Goal: Navigation & Orientation: Go to known website

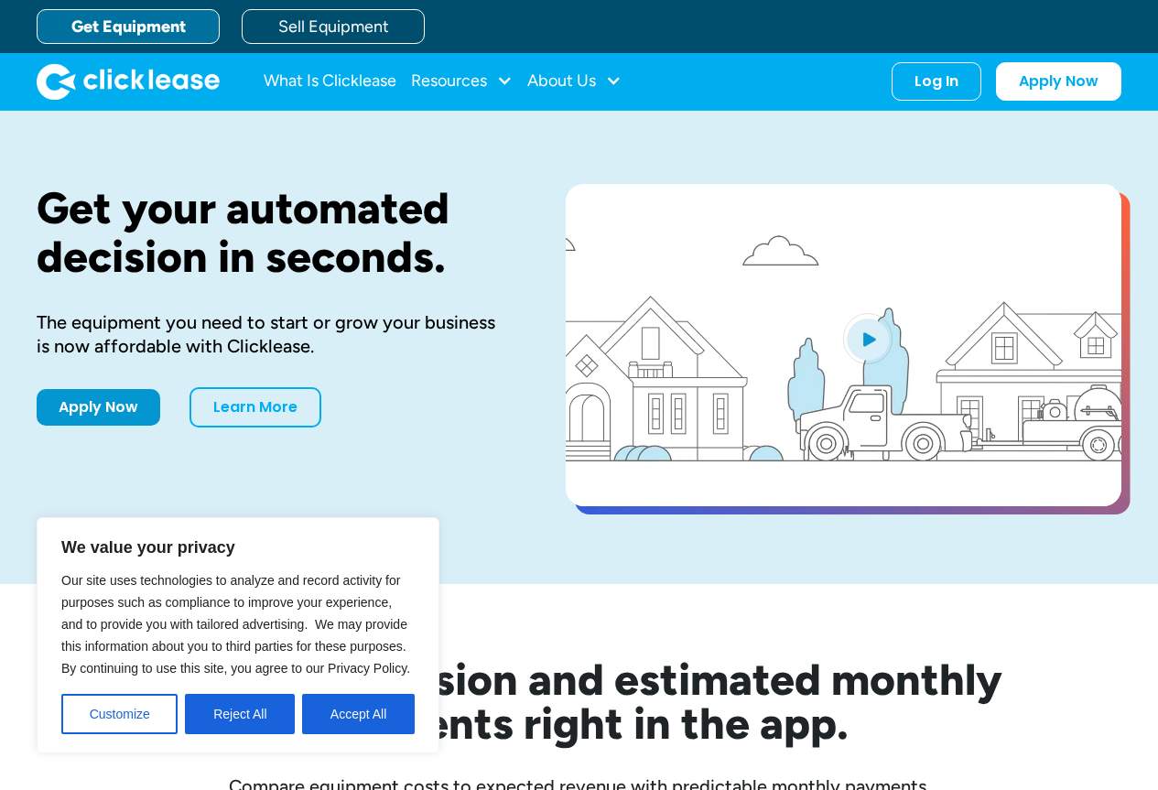
click at [956, 78] on div "Log In" at bounding box center [936, 81] width 44 height 18
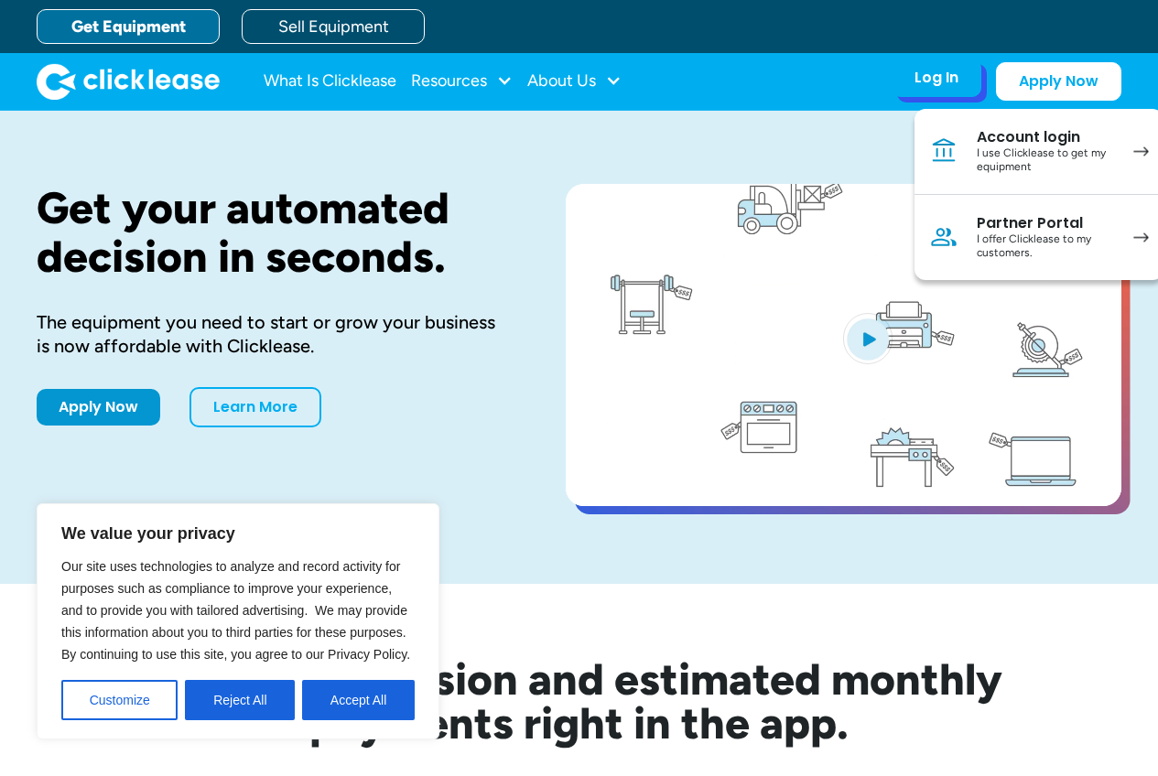
click at [1040, 161] on div "I use Clicklease to get my equipment" at bounding box center [1045, 160] width 138 height 28
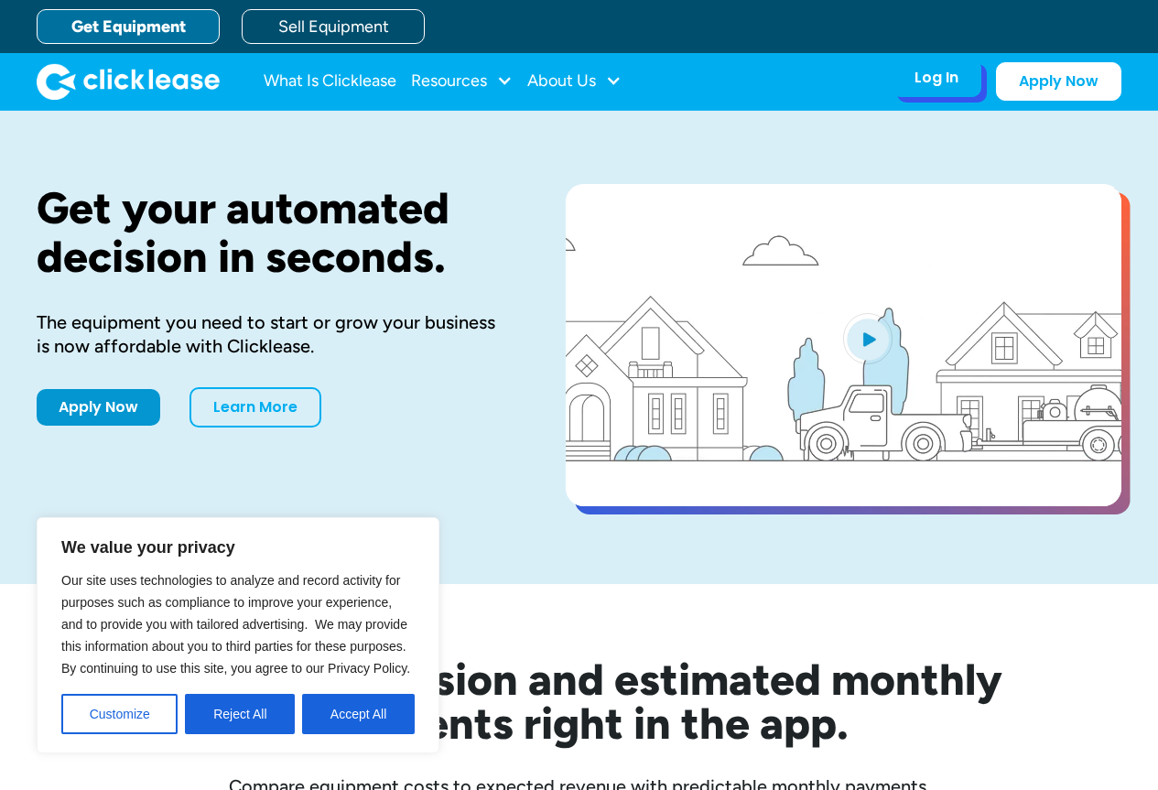
click at [944, 79] on div "Log In" at bounding box center [936, 78] width 44 height 18
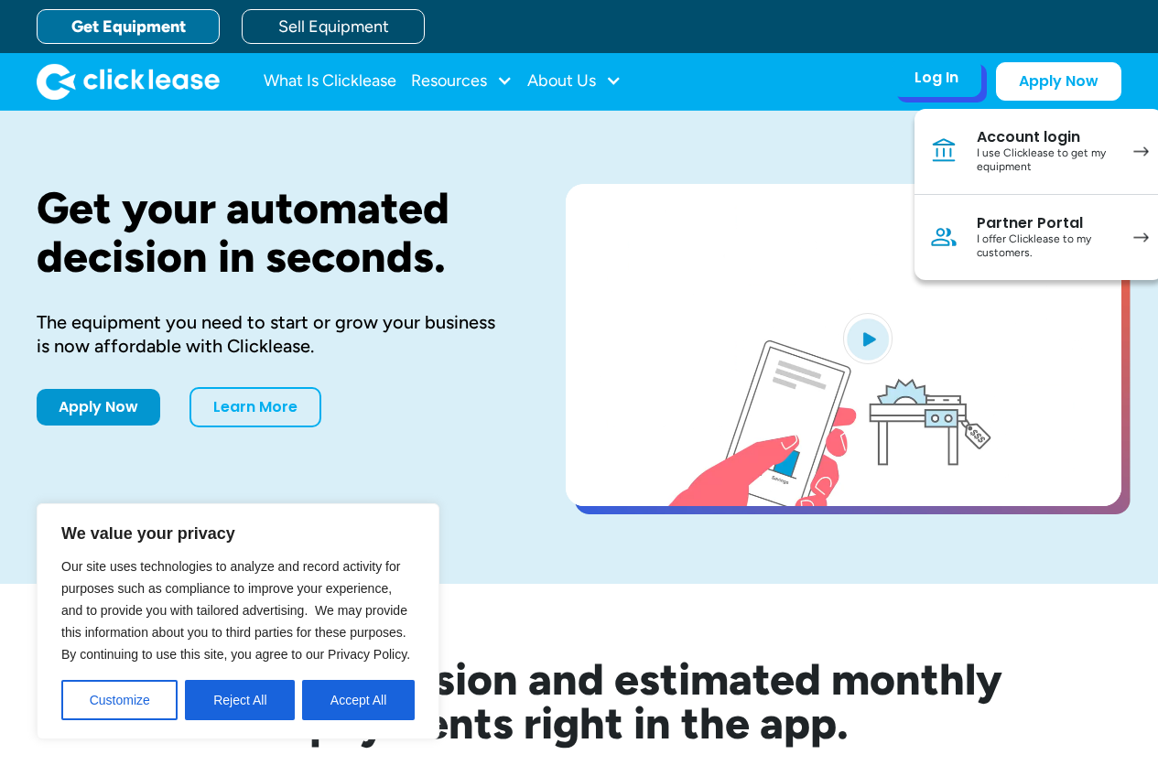
click at [1001, 163] on div "I use Clicklease to get my equipment" at bounding box center [1045, 160] width 138 height 28
